Goal: Task Accomplishment & Management: Use online tool/utility

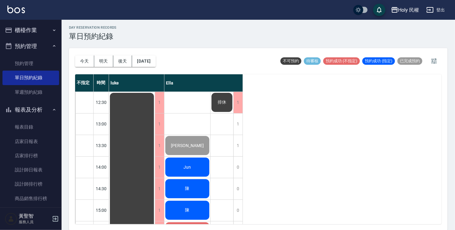
scroll to position [186, 0]
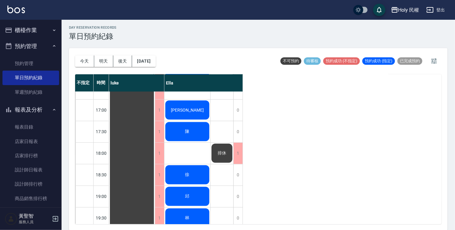
click at [155, 133] on div "陳" at bounding box center [132, 77] width 46 height 344
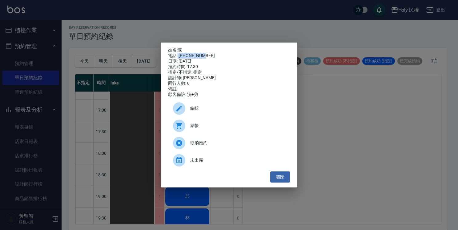
drag, startPoint x: 178, startPoint y: 53, endPoint x: 210, endPoint y: 54, distance: 31.7
click at [210, 54] on div "電話: [PHONE_NUMBER]" at bounding box center [229, 56] width 122 height 6
drag, startPoint x: 210, startPoint y: 54, endPoint x: 198, endPoint y: 53, distance: 11.4
copy div "0960729216"
click at [17, 33] on div "姓名: 陳 電話: [PHONE_NUMBER] 日期: [DATE] 預約時間: 17:30 指定/不指定: 指定 設計師: [PERSON_NAME] 同…" at bounding box center [229, 115] width 458 height 230
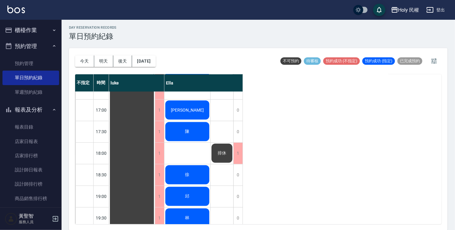
click at [19, 30] on button "櫃檯作業" at bounding box center [30, 30] width 57 height 16
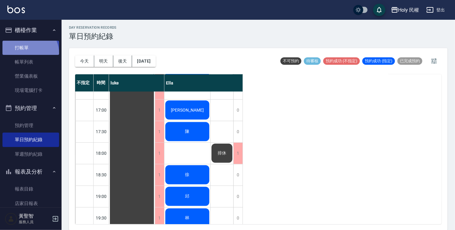
click at [28, 53] on link "打帳單" at bounding box center [30, 48] width 57 height 14
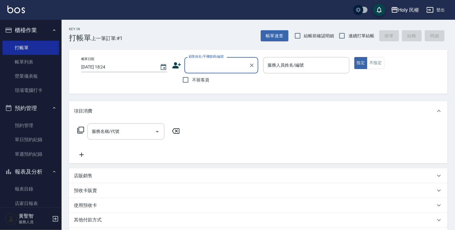
click at [212, 67] on input "顧客姓名/手機號碼/編號" at bounding box center [216, 65] width 59 height 11
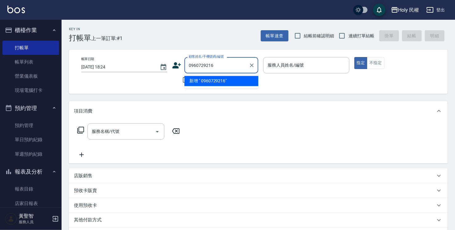
click at [189, 66] on input "0960729216" at bounding box center [216, 65] width 59 height 11
click at [191, 64] on input "0960729216" at bounding box center [216, 65] width 59 height 11
click at [190, 64] on input "0960729216" at bounding box center [216, 65] width 59 height 11
type input "0960729216"
drag, startPoint x: 225, startPoint y: 65, endPoint x: 158, endPoint y: 65, distance: 67.4
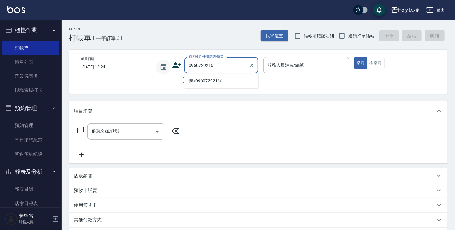
click at [160, 66] on div "帳單日期 [DATE] 18:24 顧客姓名/手機號碼/編號 0960729216 顧客姓名/手機號碼/編號 不留客資 服務人員姓名/編號 服務人員姓名/編號…" at bounding box center [258, 71] width 364 height 29
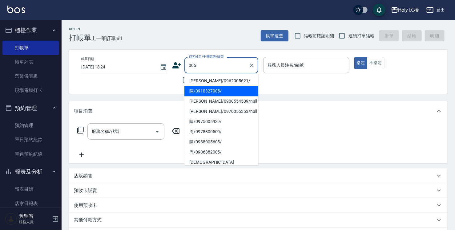
click at [206, 92] on li "陳/0910327005/" at bounding box center [221, 91] width 74 height 10
type input "陳/0910327005/"
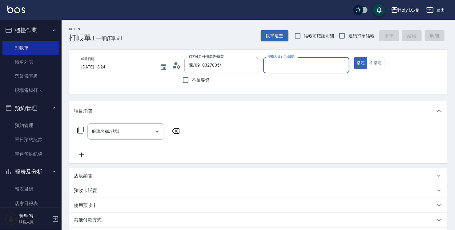
type input "Ella(無代號)"
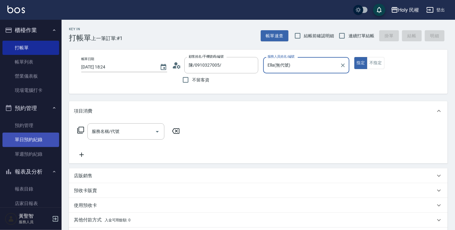
drag, startPoint x: 33, startPoint y: 135, endPoint x: 52, endPoint y: 135, distance: 19.1
click at [33, 135] on link "單日預約紀錄" at bounding box center [30, 139] width 57 height 14
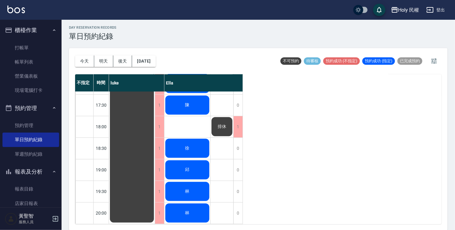
scroll to position [217, 0]
